Goal: Navigation & Orientation: Find specific page/section

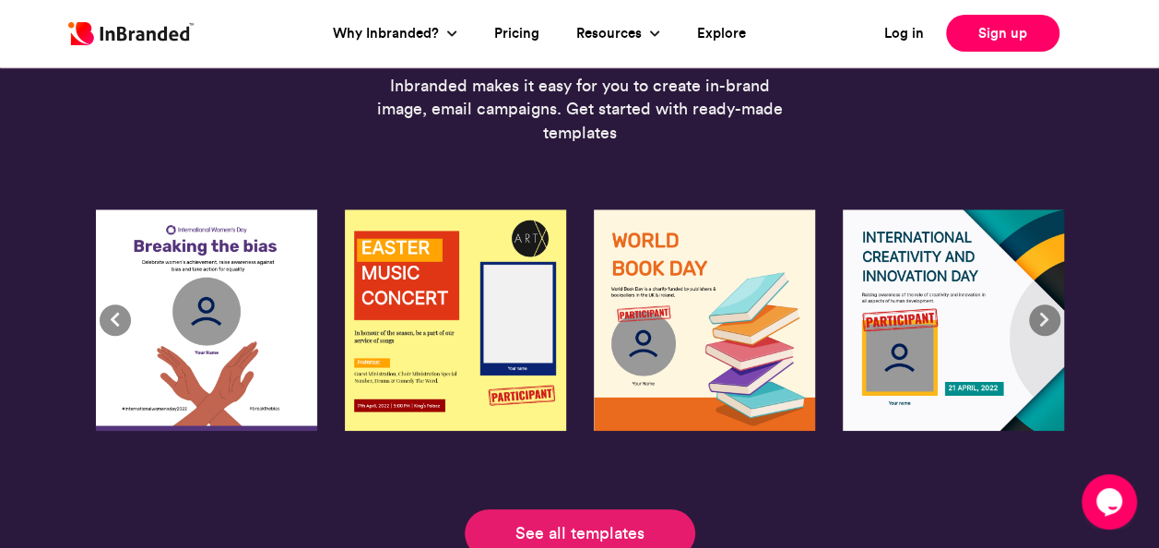
scroll to position [4118, 0]
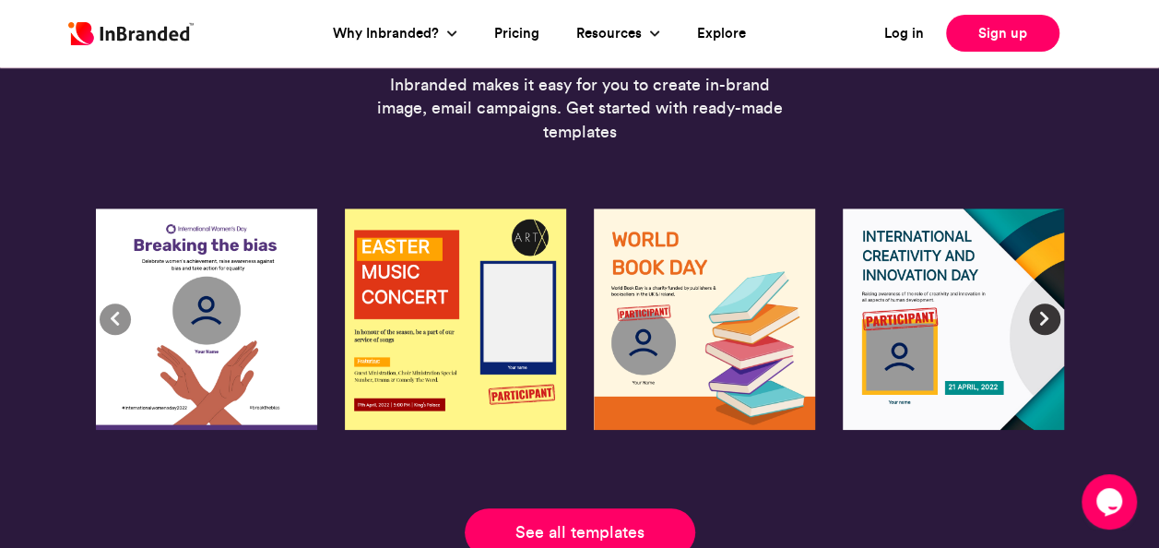
click at [1046, 319] on span at bounding box center [1045, 319] width 18 height 18
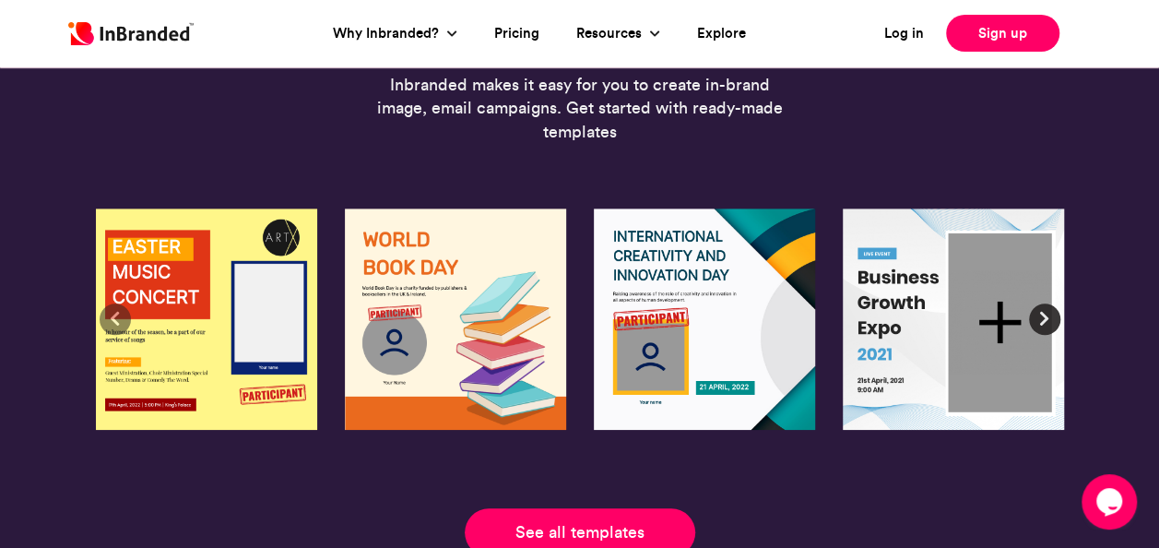
click at [1046, 319] on span at bounding box center [1045, 319] width 18 height 18
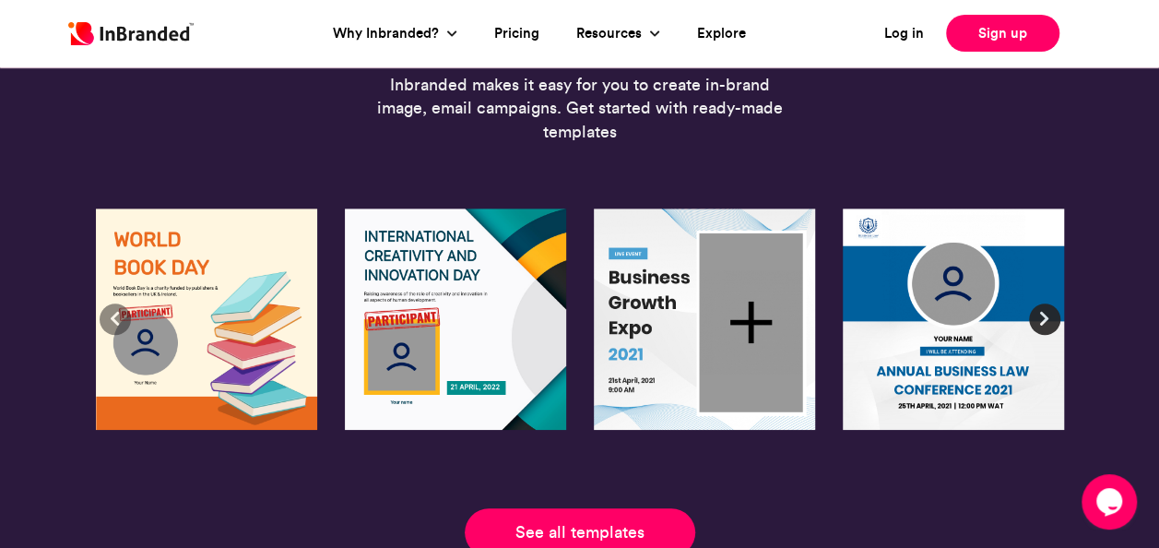
click at [1046, 319] on span at bounding box center [1045, 319] width 18 height 18
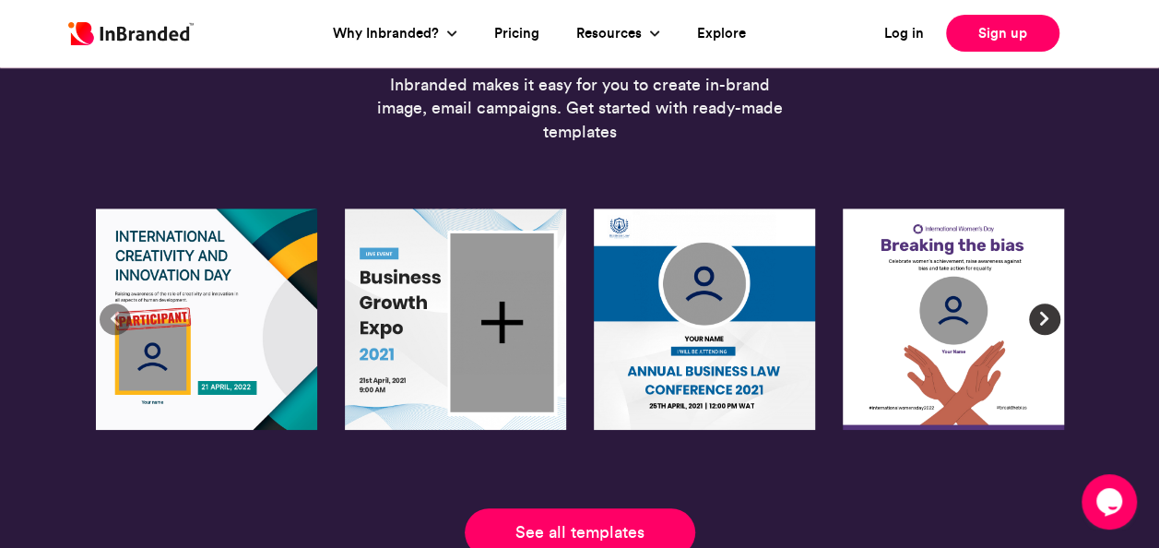
click at [1048, 321] on span at bounding box center [1045, 319] width 18 height 18
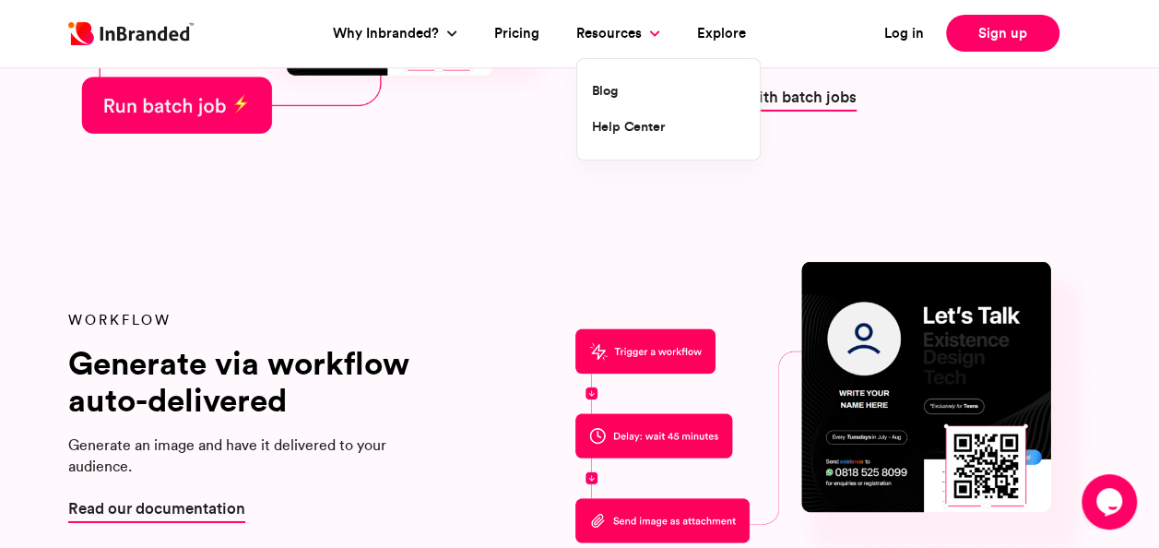
scroll to position [2792, 0]
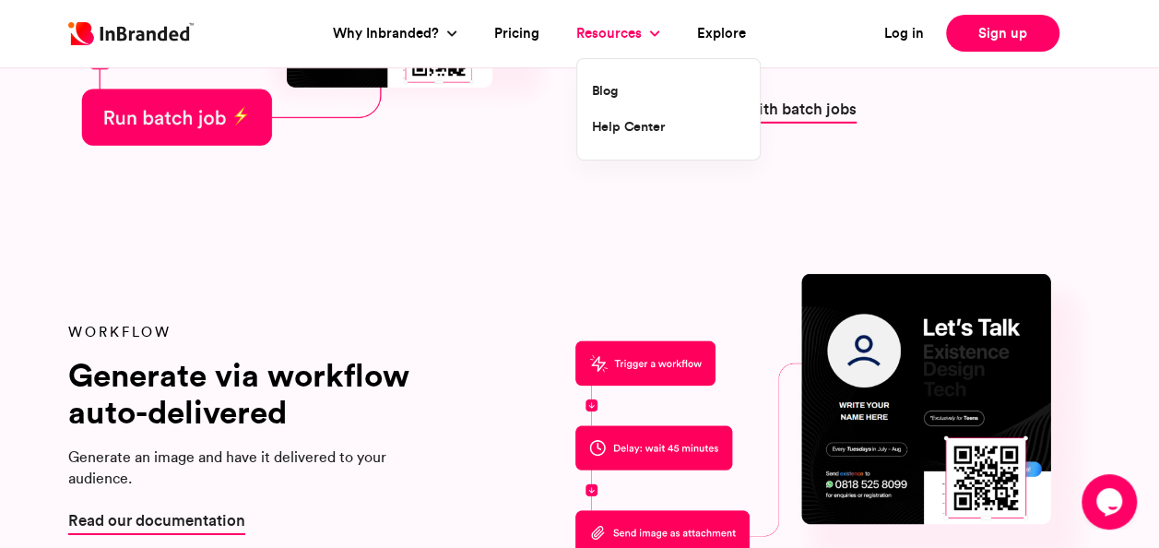
click at [638, 35] on link "Resources" at bounding box center [611, 33] width 70 height 21
